Goal: Task Accomplishment & Management: Manage account settings

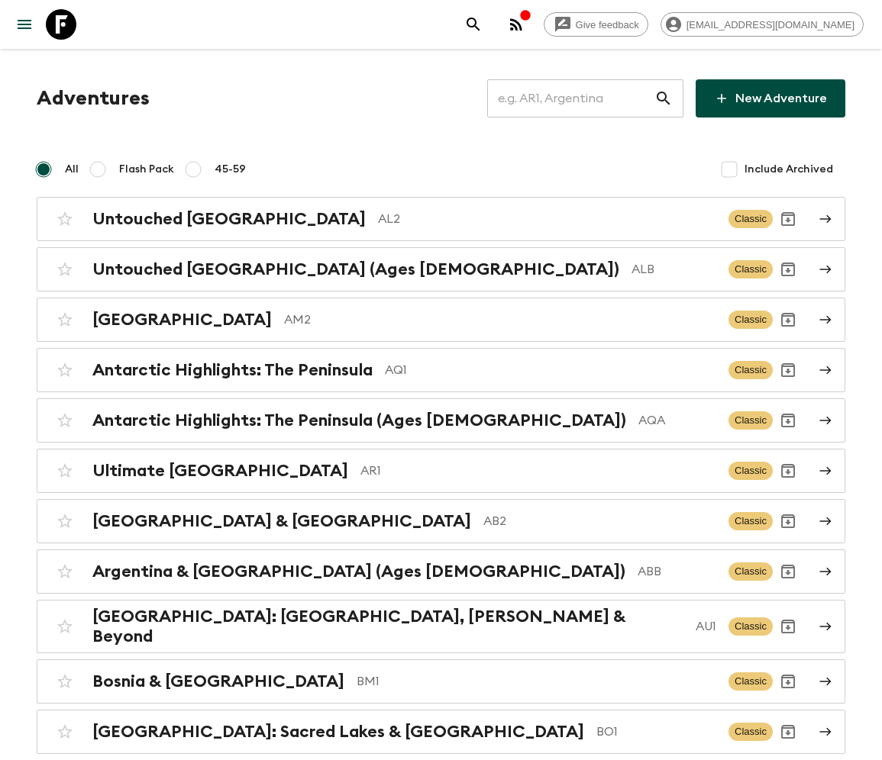
click at [581, 98] on input "text" at bounding box center [570, 98] width 167 height 43
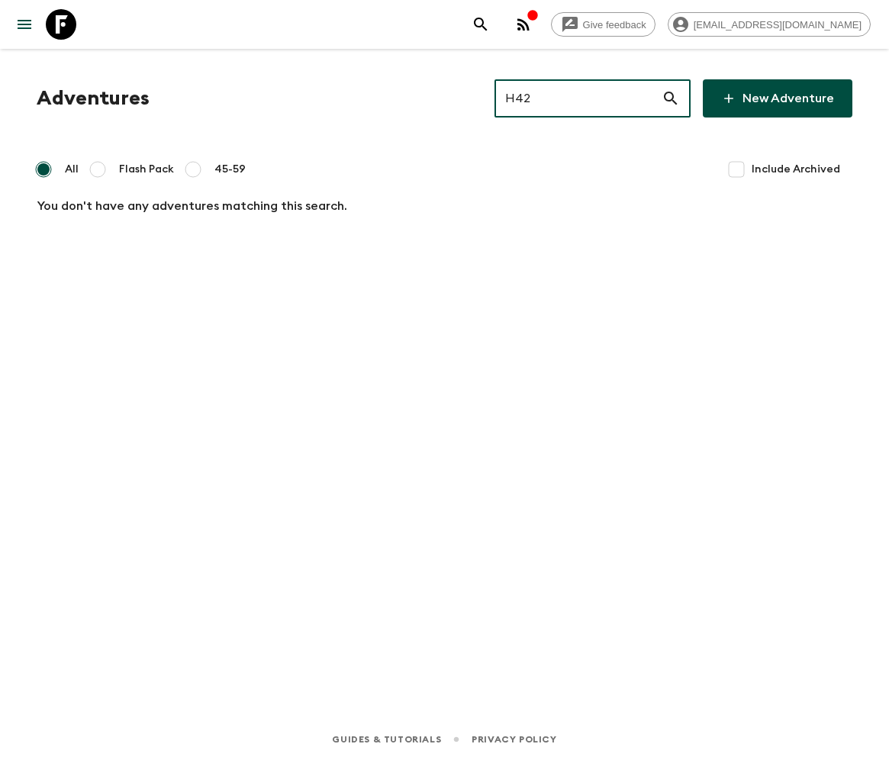
type input "H42"
click at [739, 168] on input "Include Archived" at bounding box center [736, 169] width 31 height 31
checkbox input "true"
click at [591, 98] on input "H42" at bounding box center [578, 98] width 167 height 43
click at [603, 98] on input "M62" at bounding box center [578, 98] width 167 height 43
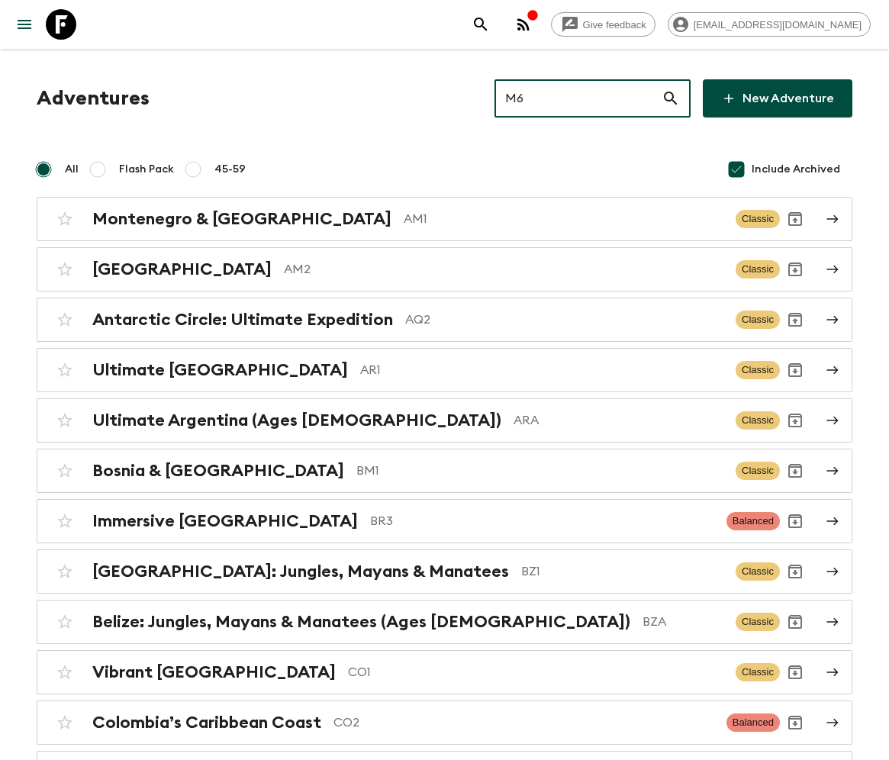
type input "M63"
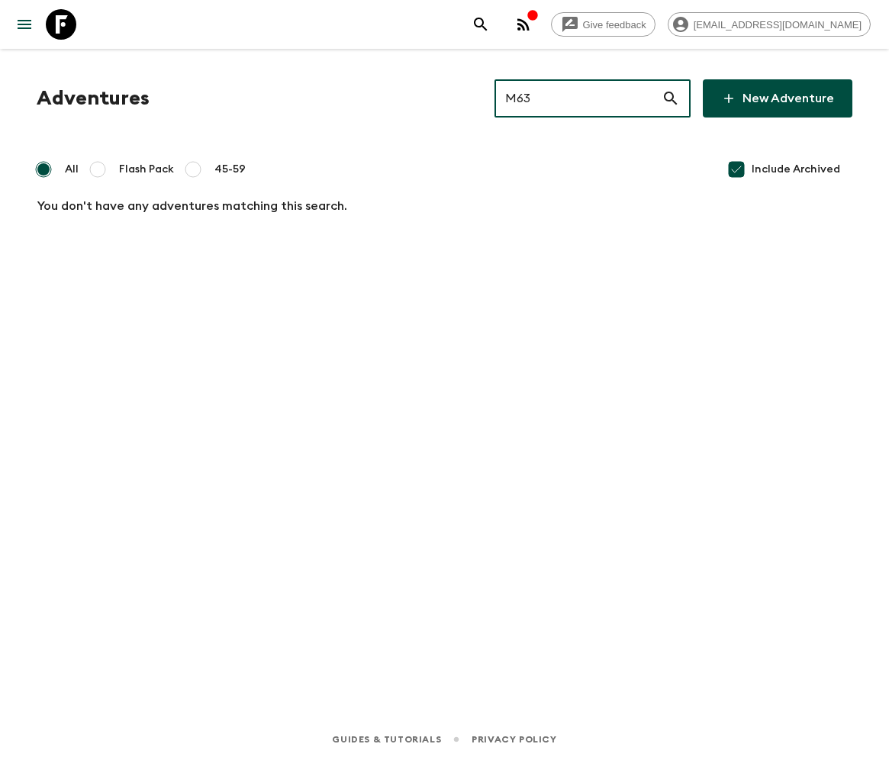
click at [603, 98] on input "M63" at bounding box center [578, 98] width 167 height 43
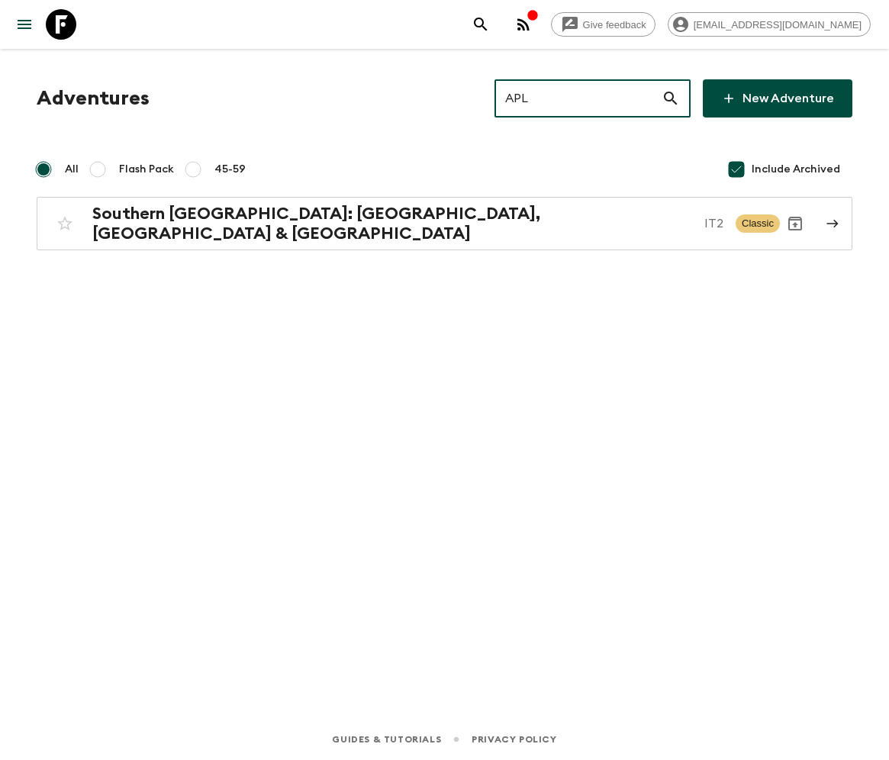
click at [603, 98] on input "APL" at bounding box center [578, 98] width 167 height 43
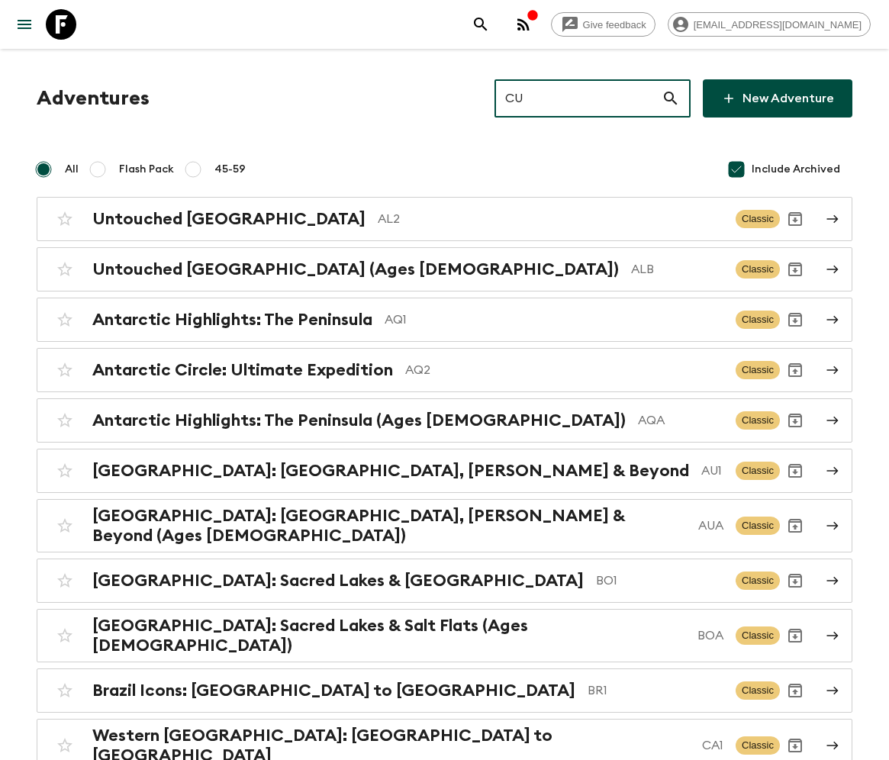
type input "CUL"
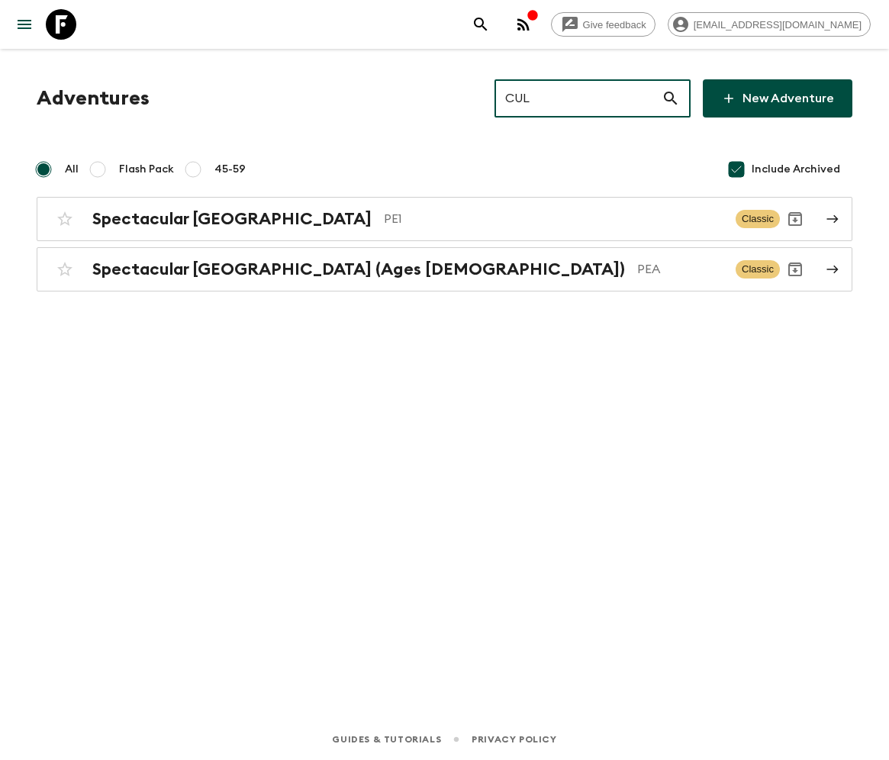
click at [603, 98] on input "CUL" at bounding box center [578, 98] width 167 height 43
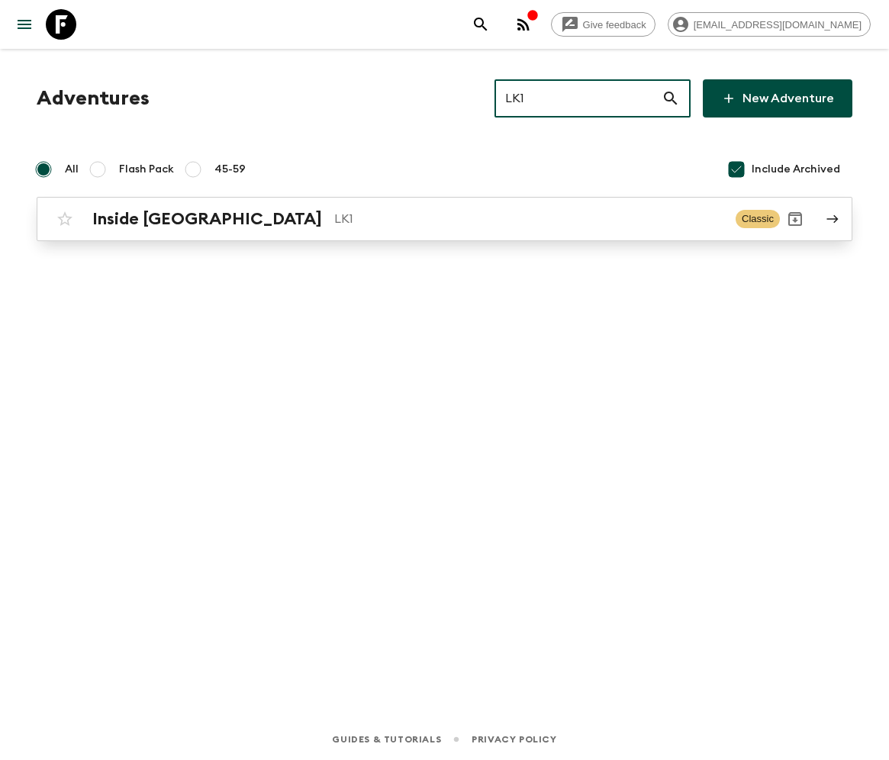
type input "LK1"
click at [153, 218] on h2 "Inside [GEOGRAPHIC_DATA]" at bounding box center [207, 219] width 230 height 20
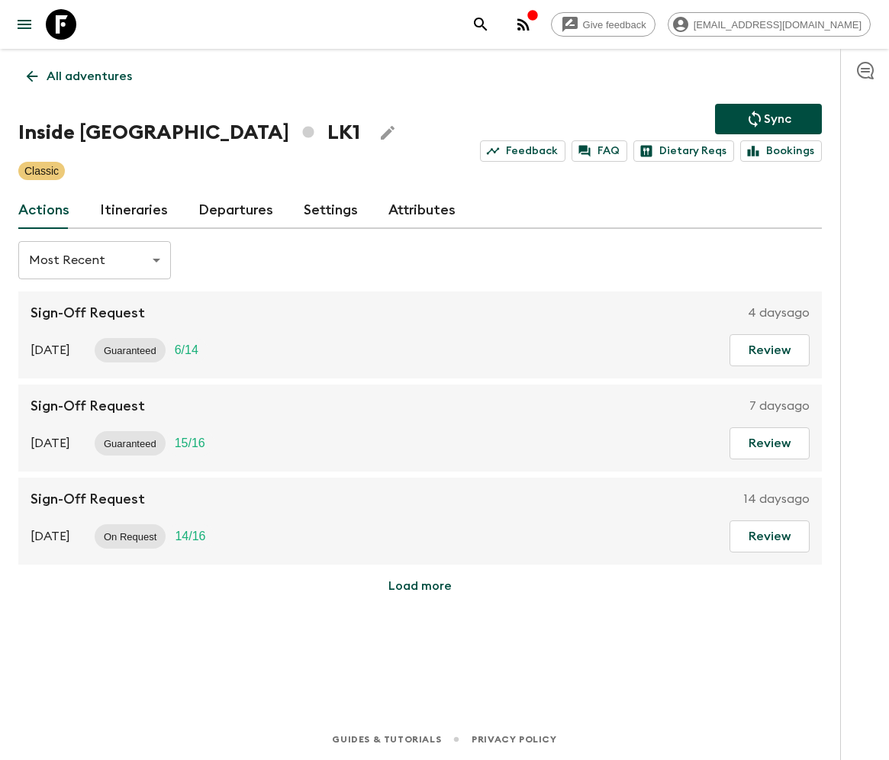
click at [231, 209] on link "Departures" at bounding box center [235, 210] width 75 height 37
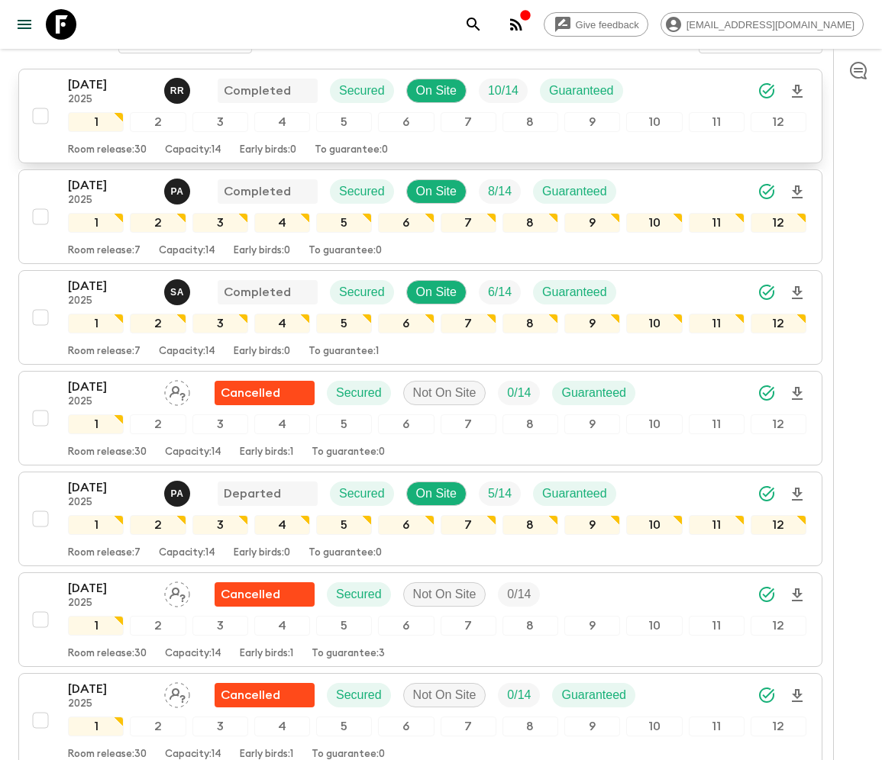
scroll to position [1372, 0]
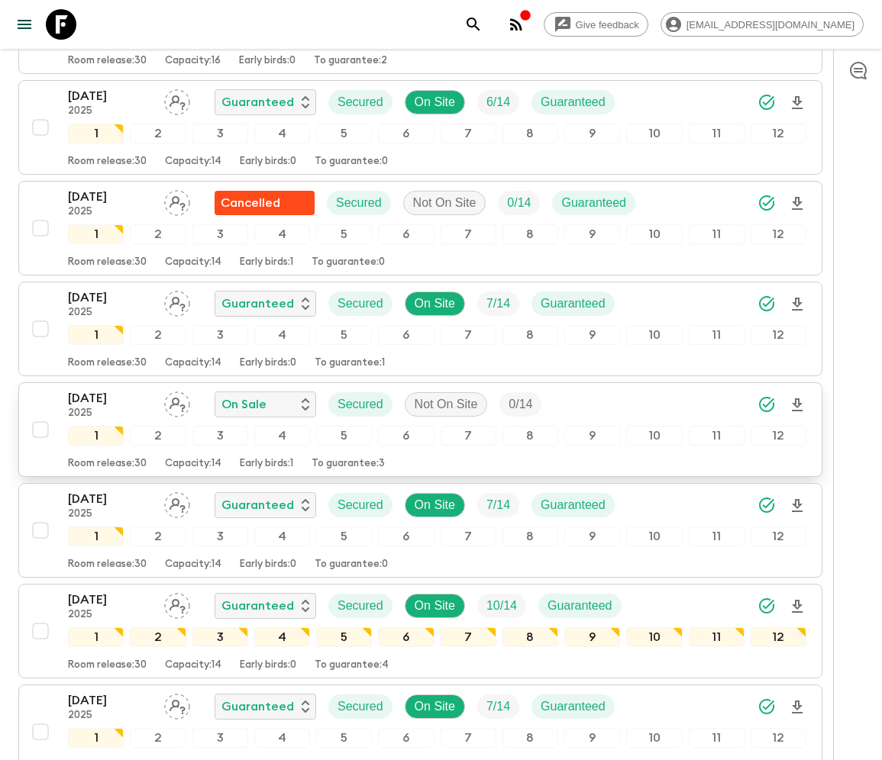
click at [39, 415] on input "checkbox" at bounding box center [40, 430] width 31 height 31
checkbox input "true"
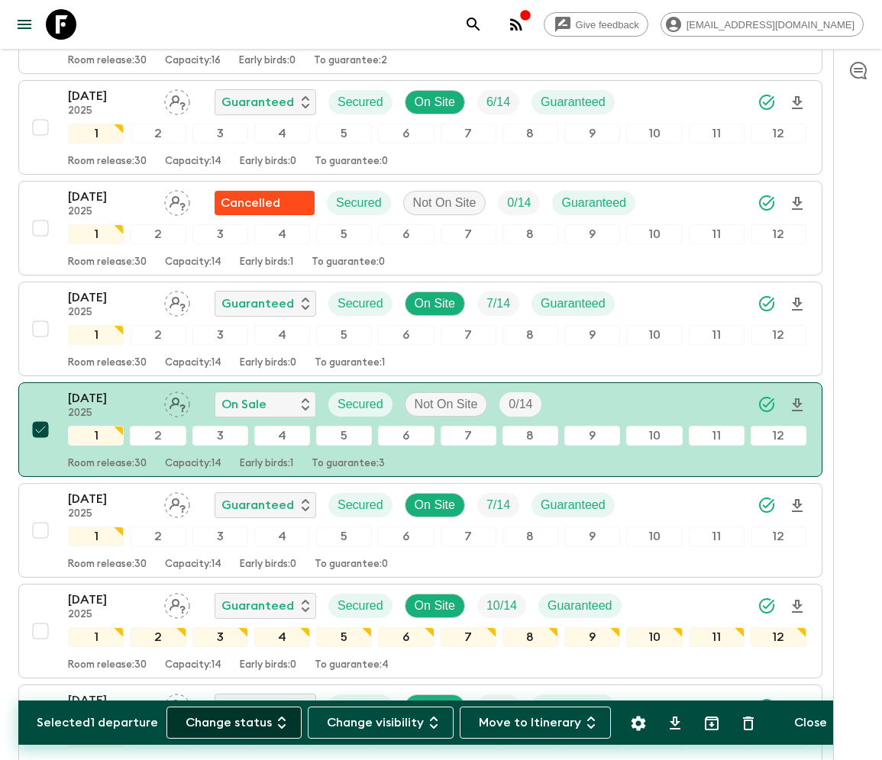
click at [243, 722] on button "Change status" at bounding box center [233, 723] width 135 height 32
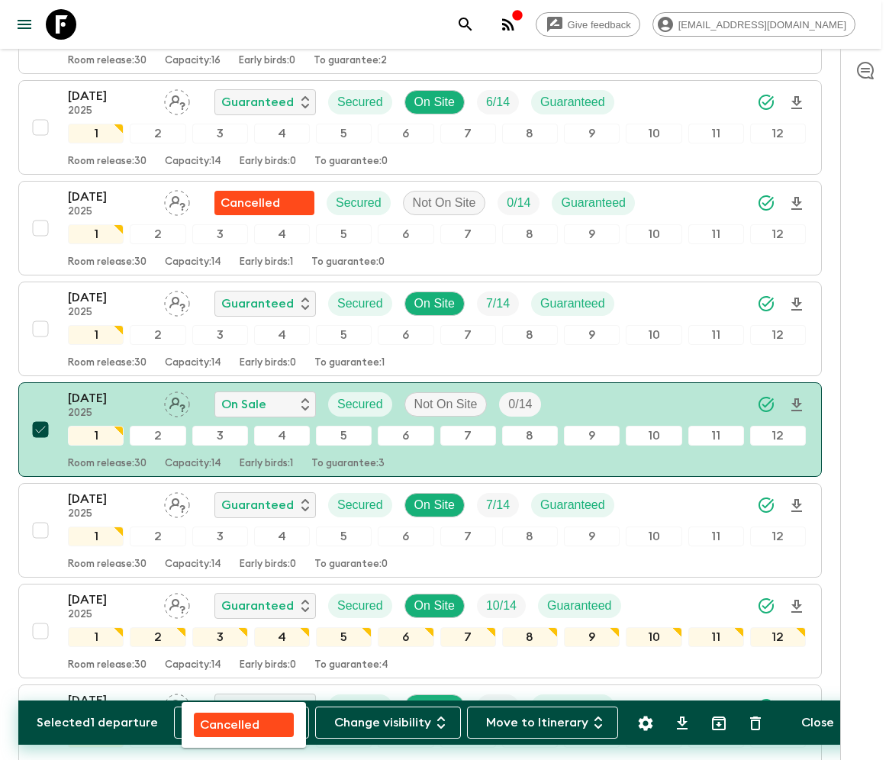
click at [244, 722] on p "Cancelled" at bounding box center [230, 725] width 60 height 18
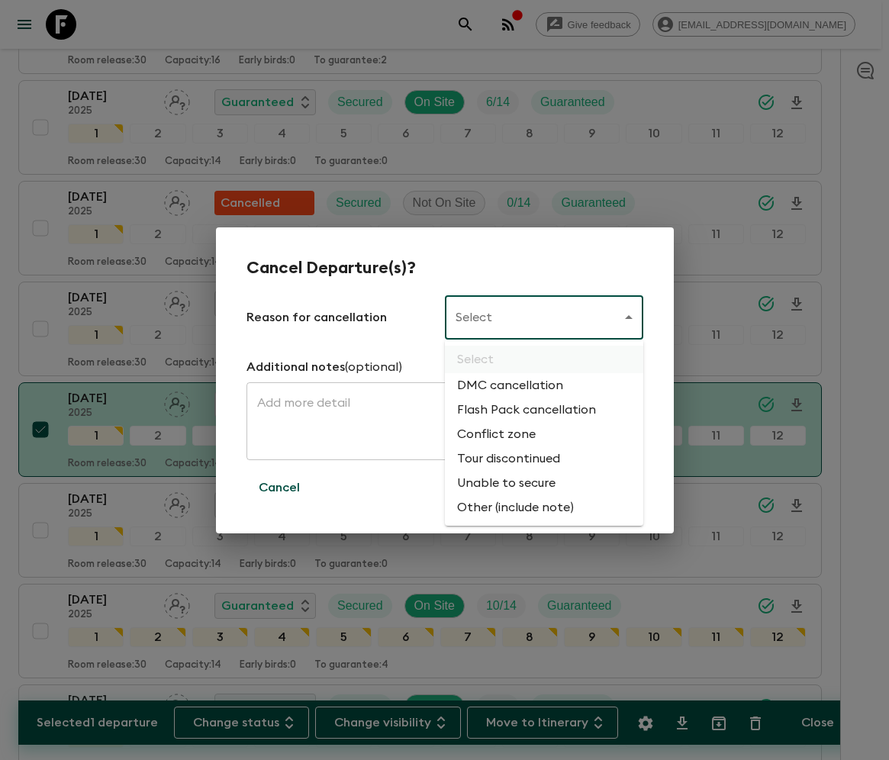
click at [524, 411] on li "Flash Pack cancellation" at bounding box center [544, 410] width 198 height 24
type input "FLASHPACK_CANCELLATION"
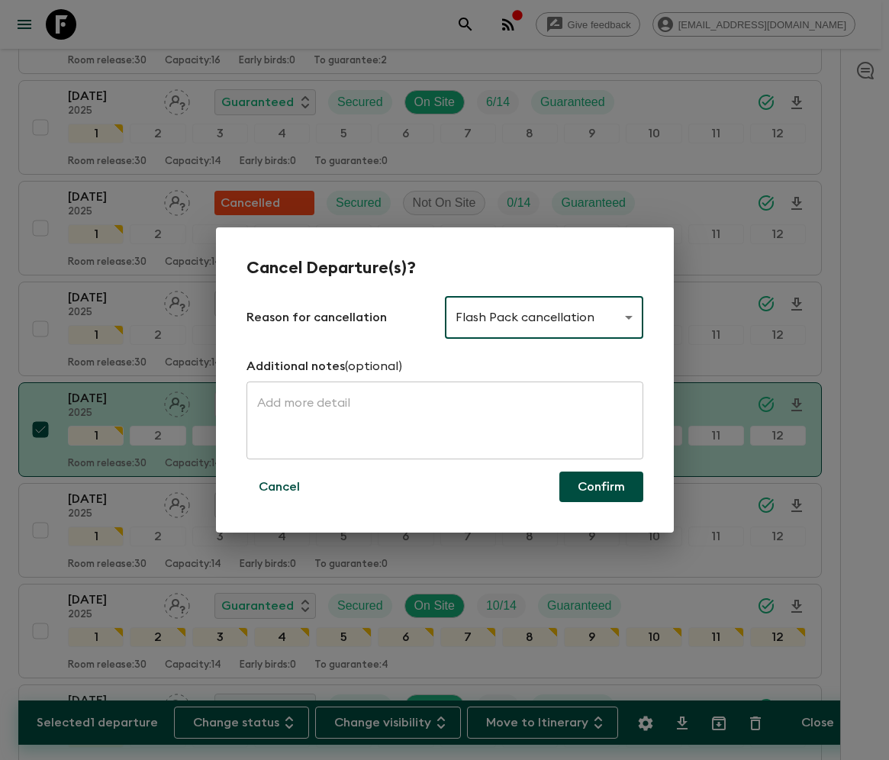
click at [602, 487] on button "Confirm" at bounding box center [602, 487] width 84 height 31
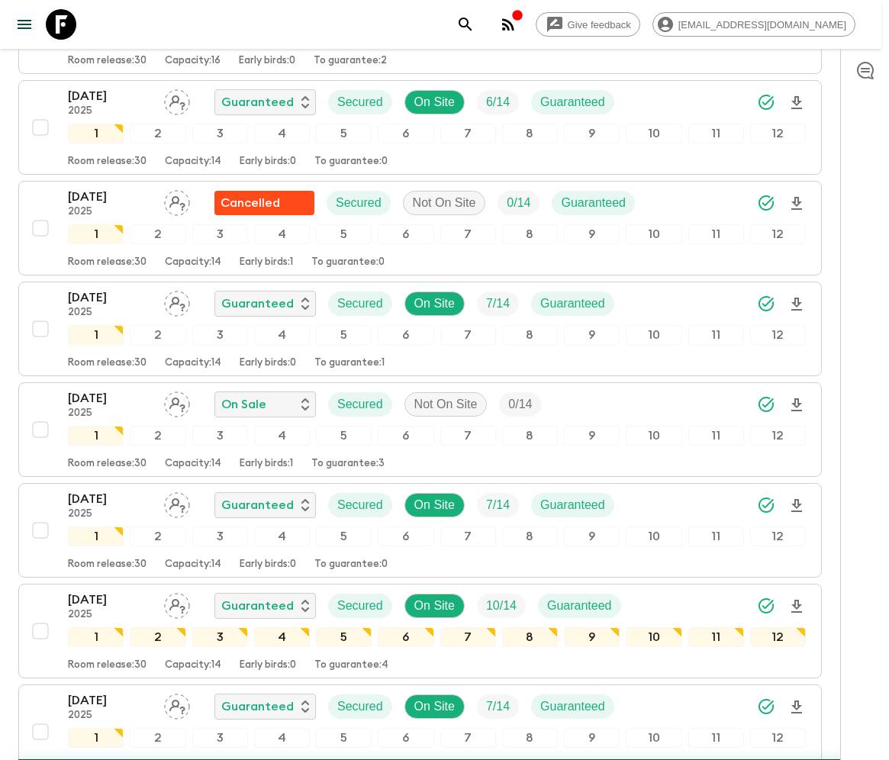
checkbox input "false"
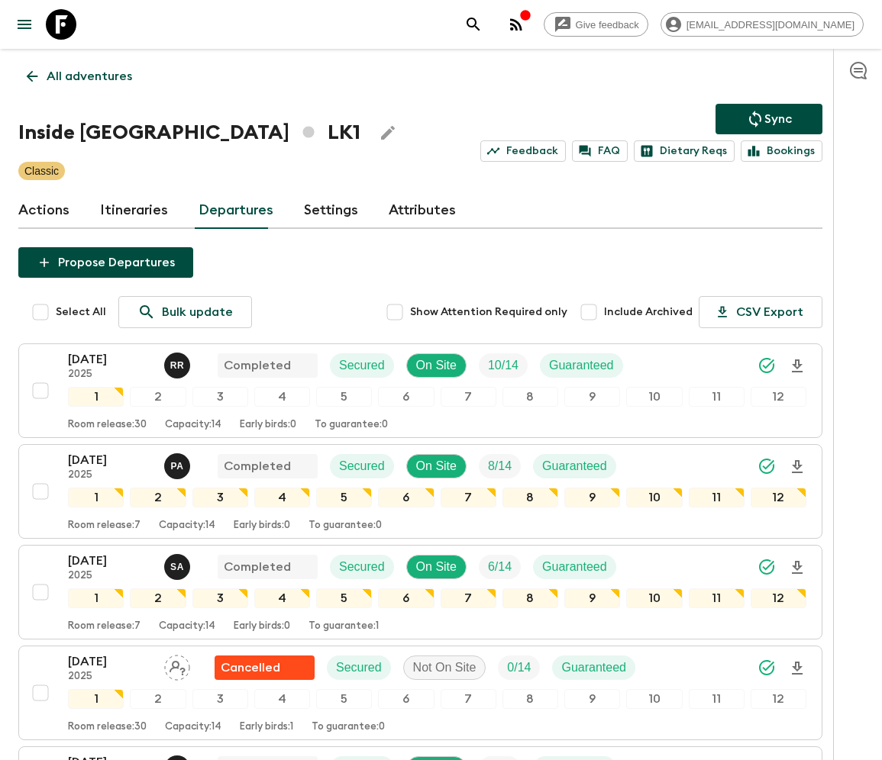
click at [79, 76] on p "All adventures" at bounding box center [89, 76] width 85 height 18
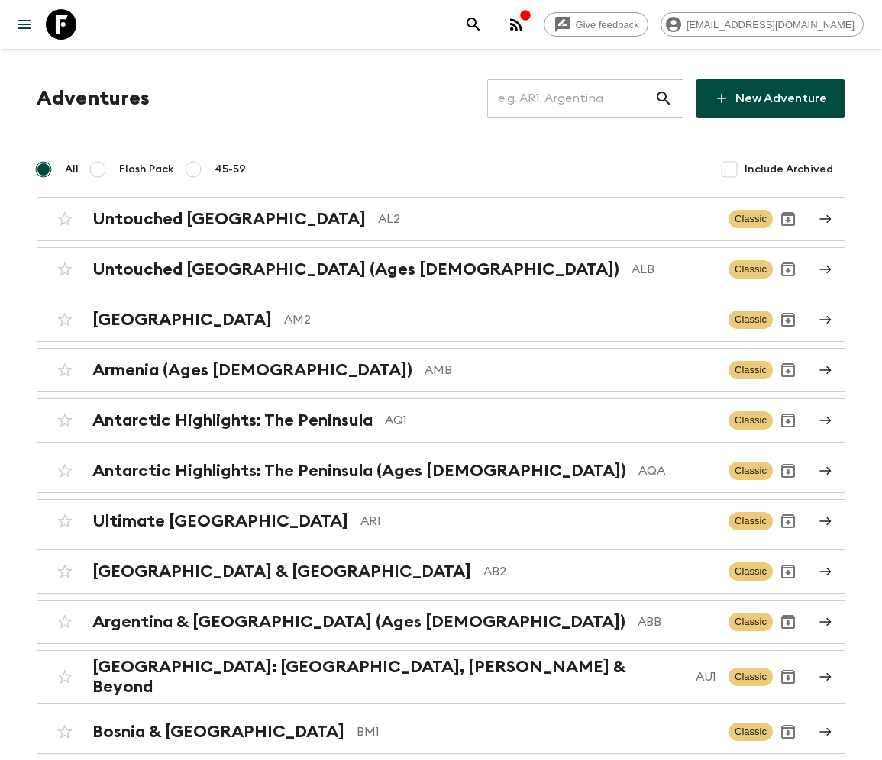
click at [581, 98] on input "text" at bounding box center [570, 98] width 167 height 43
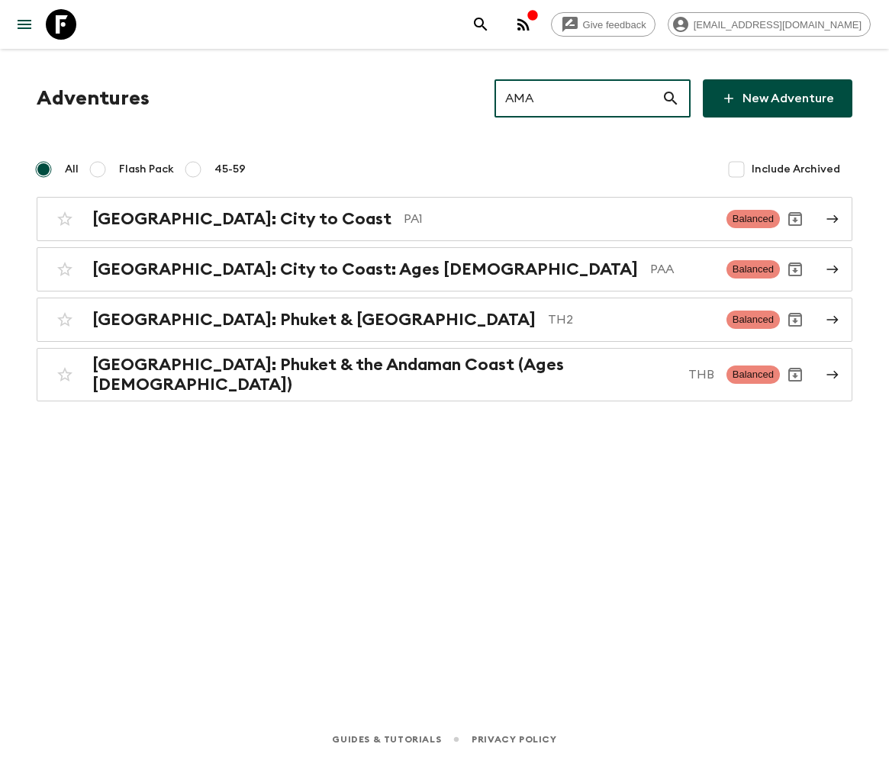
click at [603, 98] on input "AMA" at bounding box center [578, 98] width 167 height 43
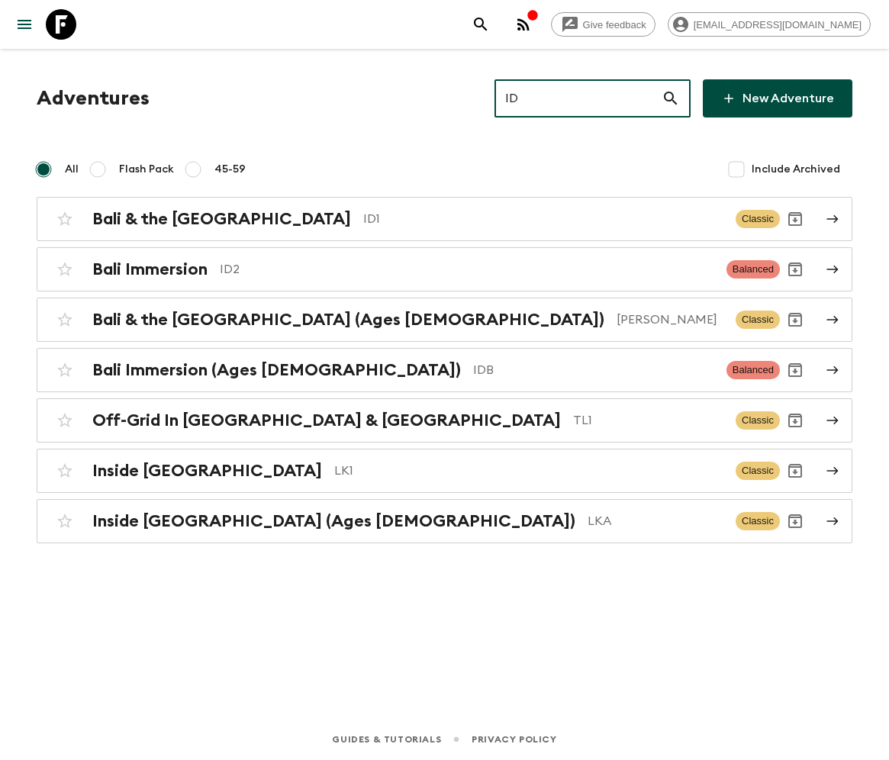
type input "ID2"
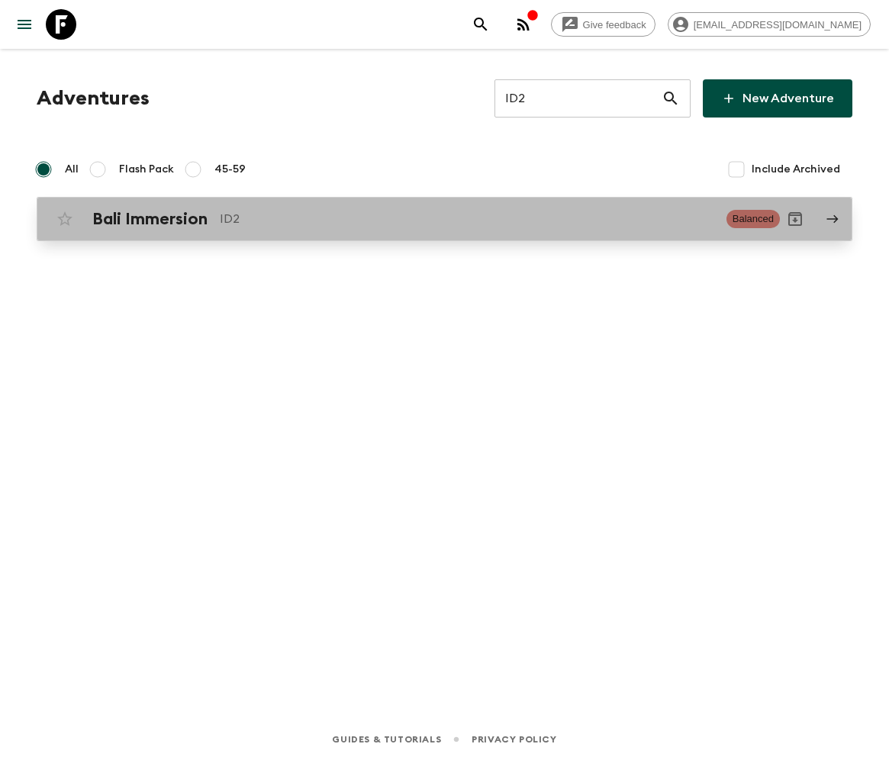
click at [150, 218] on h2 "Bali Immersion" at bounding box center [149, 219] width 115 height 20
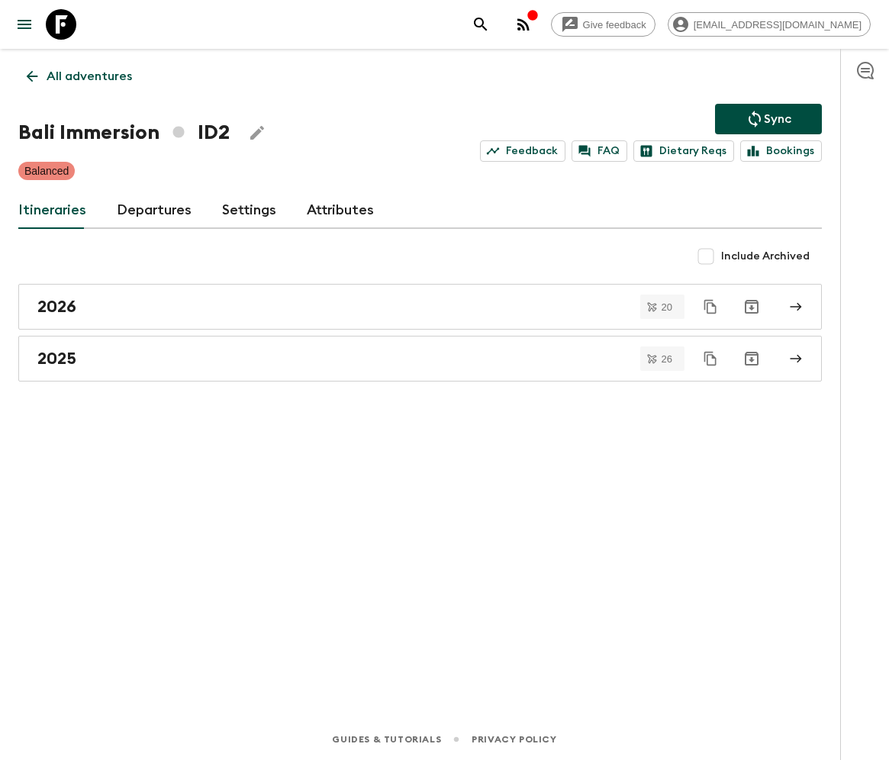
click at [151, 209] on link "Departures" at bounding box center [154, 210] width 75 height 37
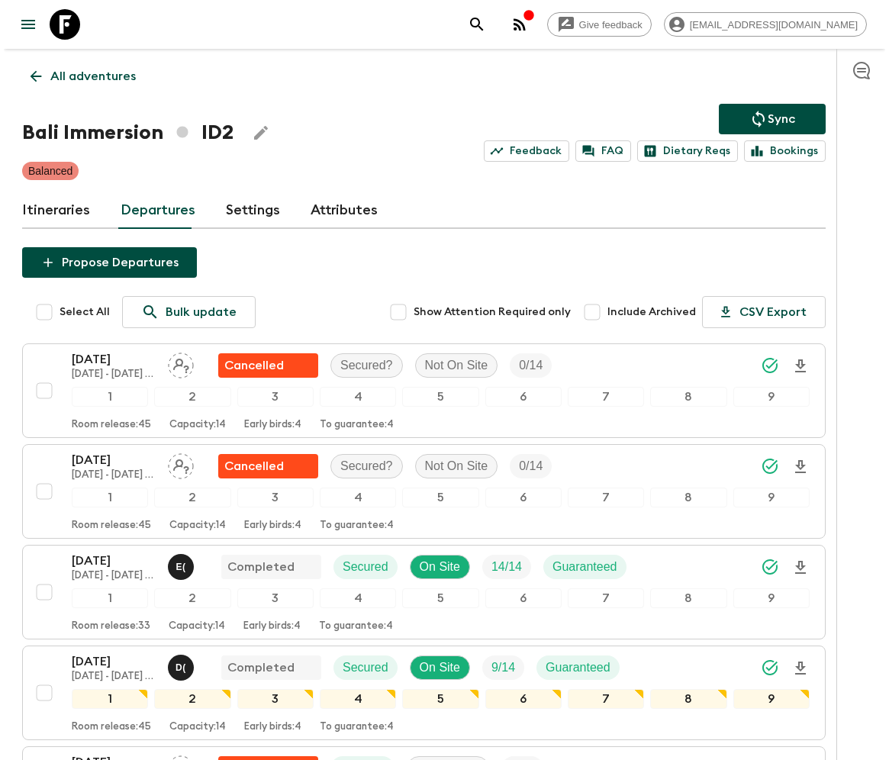
scroll to position [3165, 0]
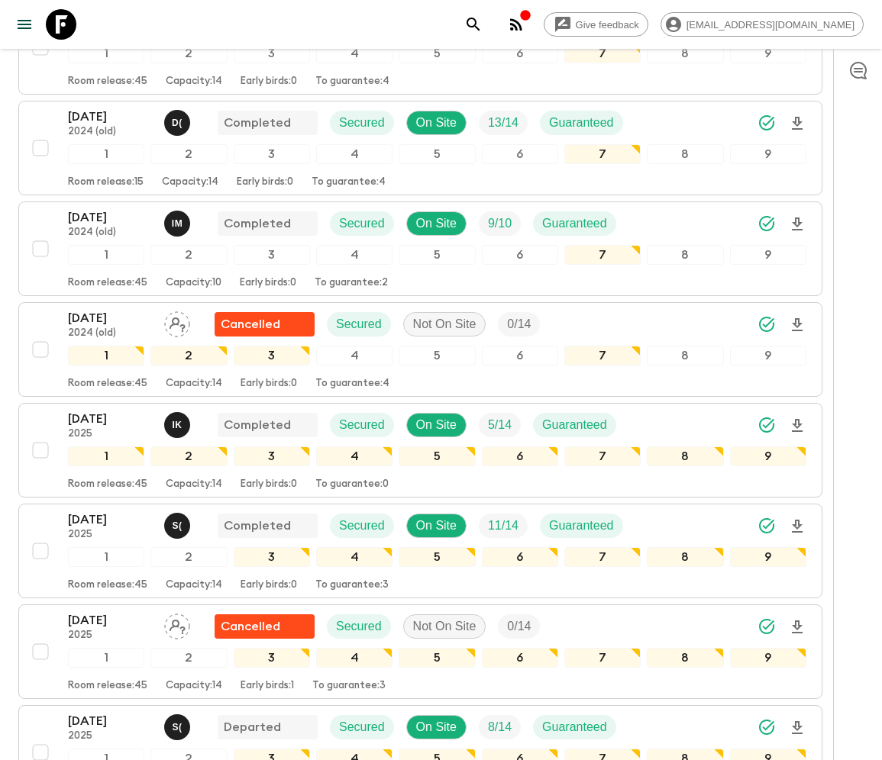
click at [24, 23] on icon "menu" at bounding box center [24, 24] width 18 height 18
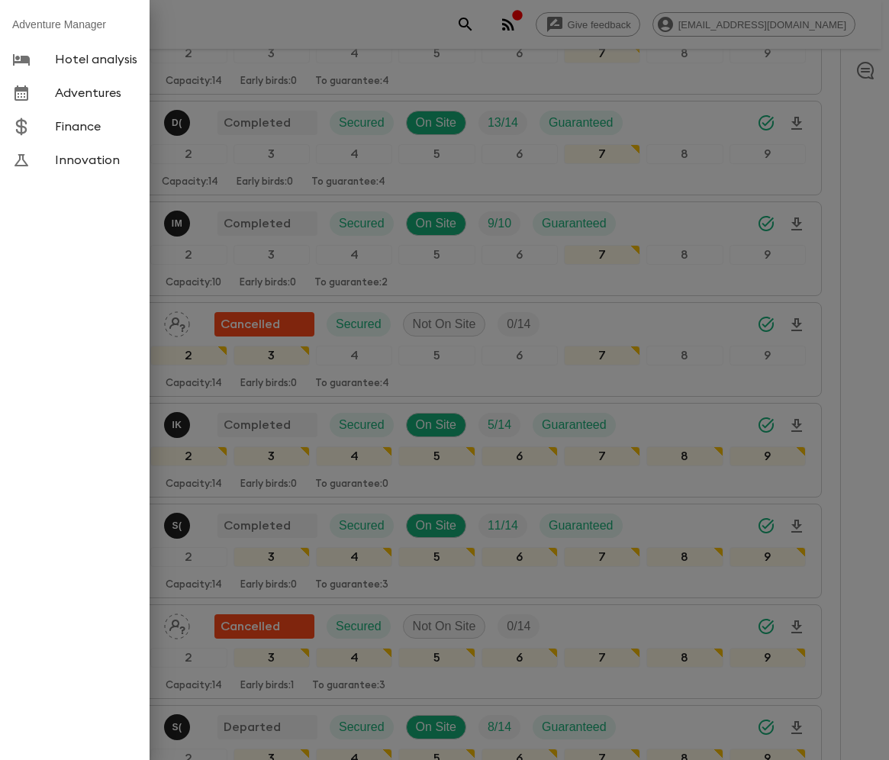
click at [88, 94] on span "Adventures" at bounding box center [96, 92] width 82 height 15
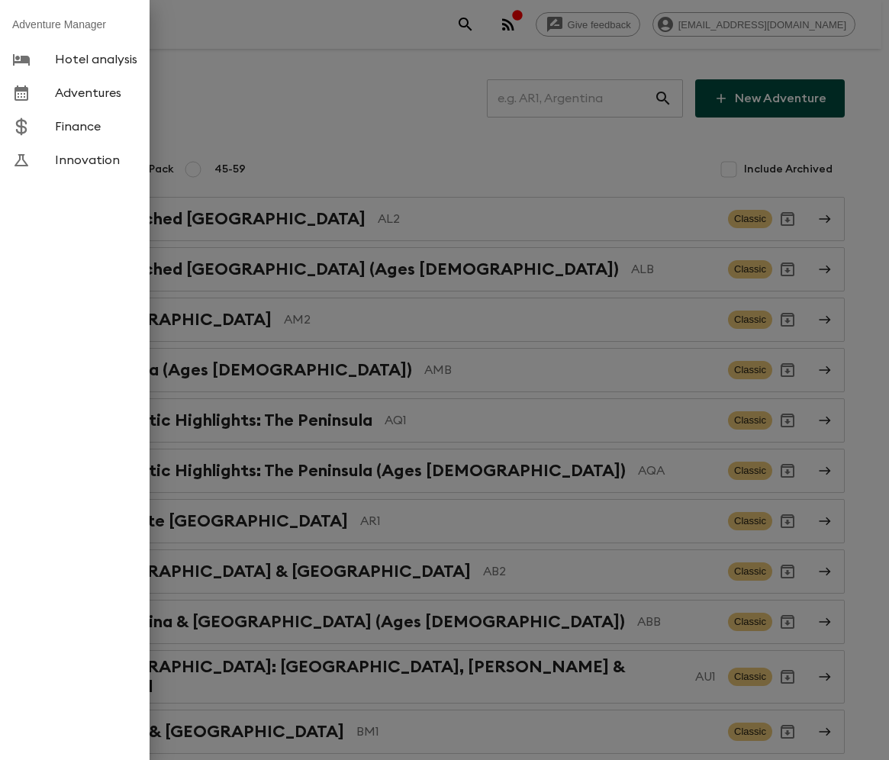
click at [581, 98] on div at bounding box center [444, 380] width 889 height 760
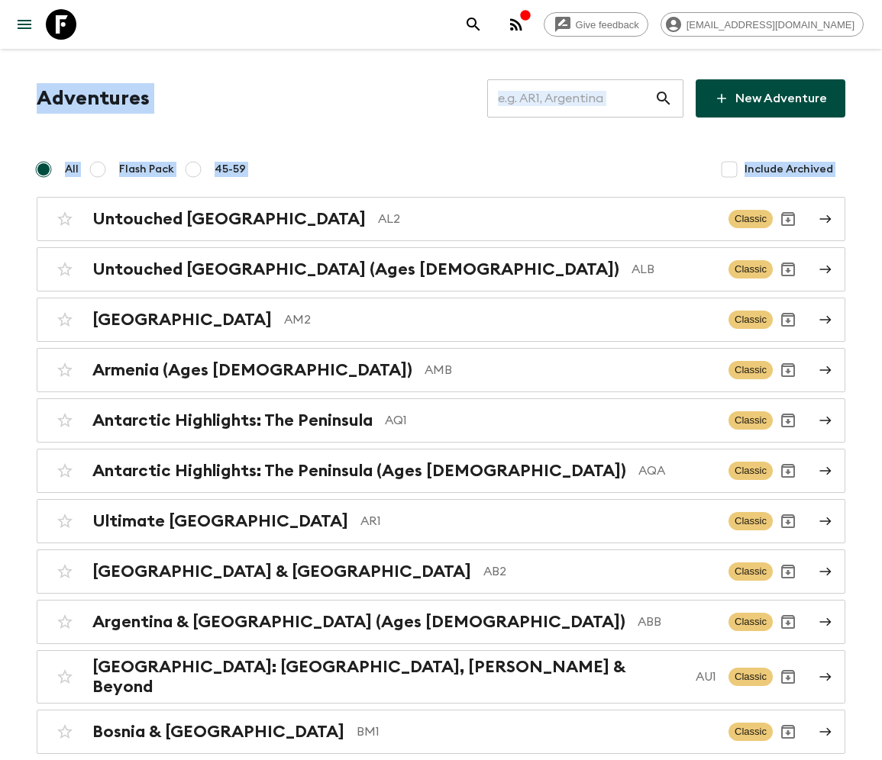
click at [9, 9] on button "menu" at bounding box center [24, 24] width 31 height 31
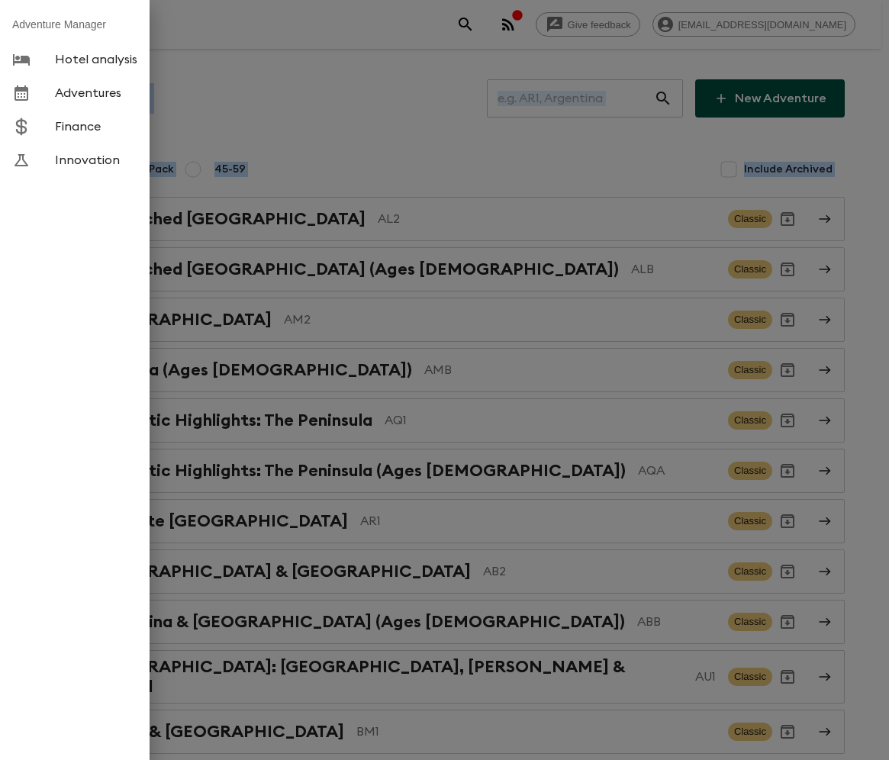
click at [445, 331] on div at bounding box center [444, 380] width 889 height 760
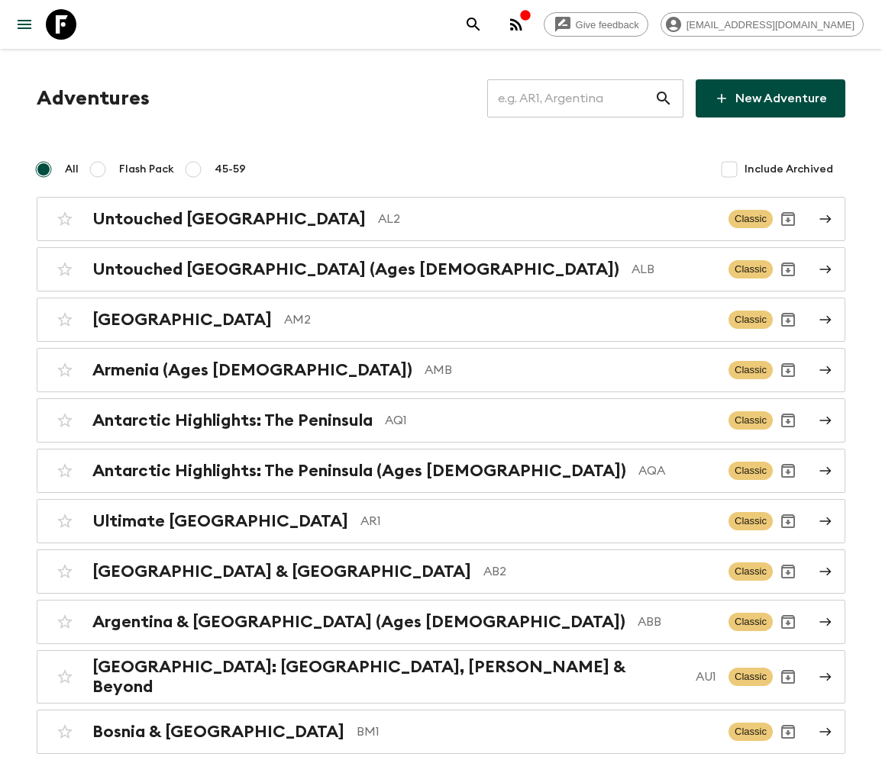
click at [665, 98] on icon at bounding box center [663, 98] width 18 height 18
